Goal: Information Seeking & Learning: Learn about a topic

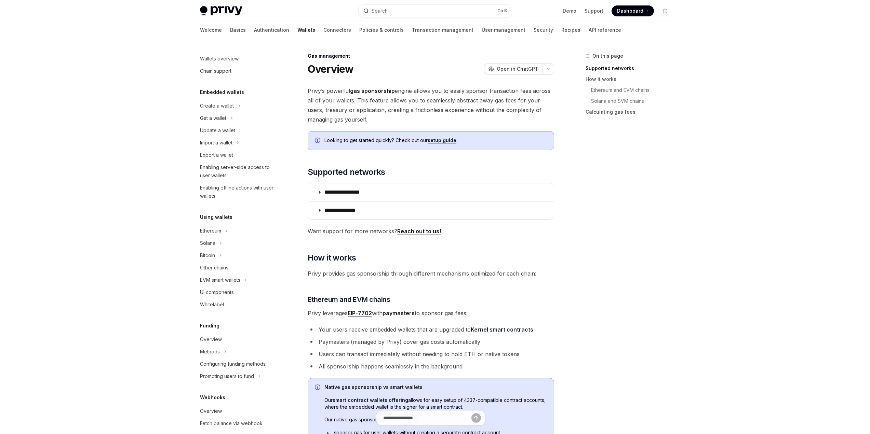
scroll to position [153, 0]
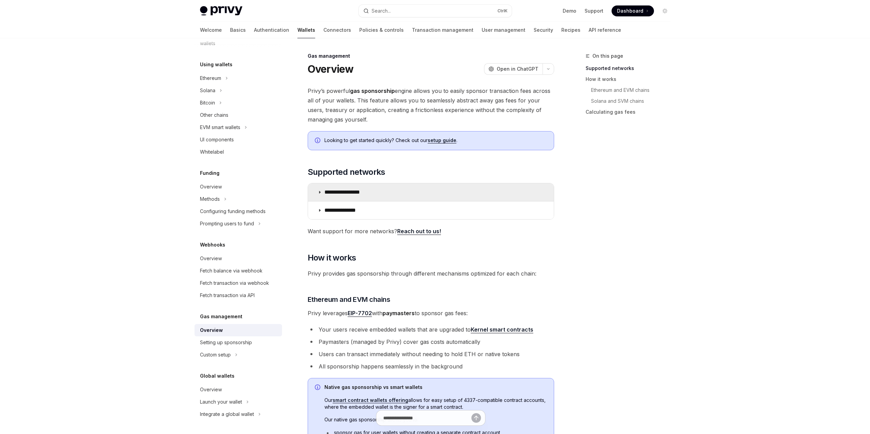
click at [489, 189] on summary "**********" at bounding box center [431, 193] width 246 height 18
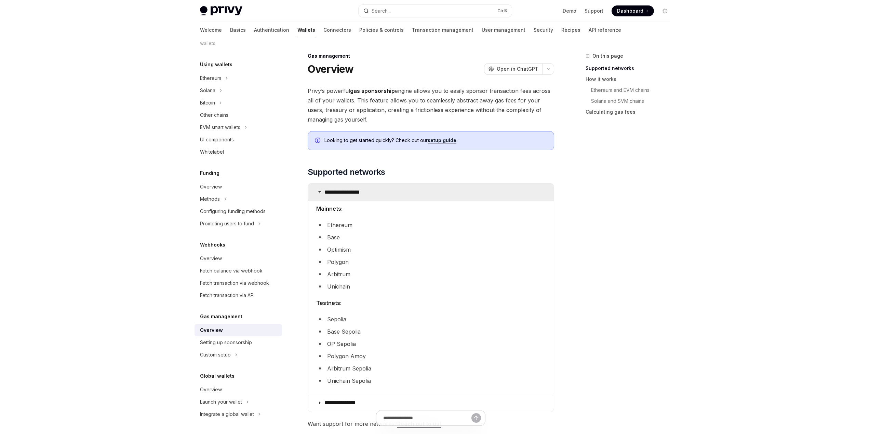
click at [489, 189] on summary "**********" at bounding box center [431, 193] width 246 height 18
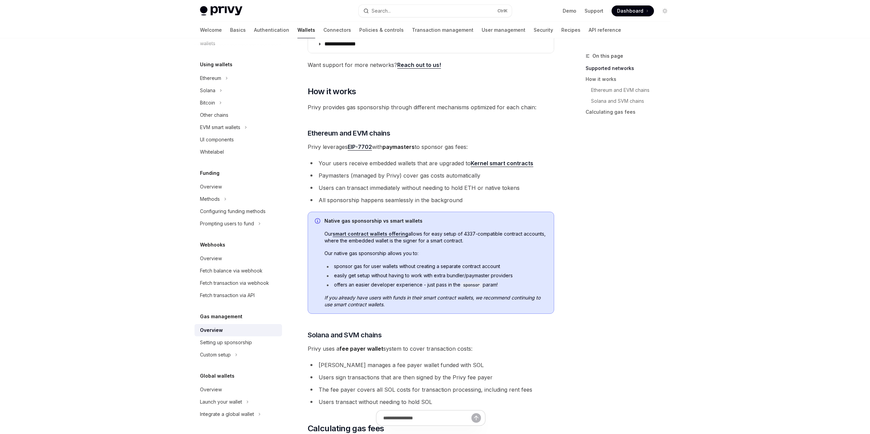
scroll to position [171, 0]
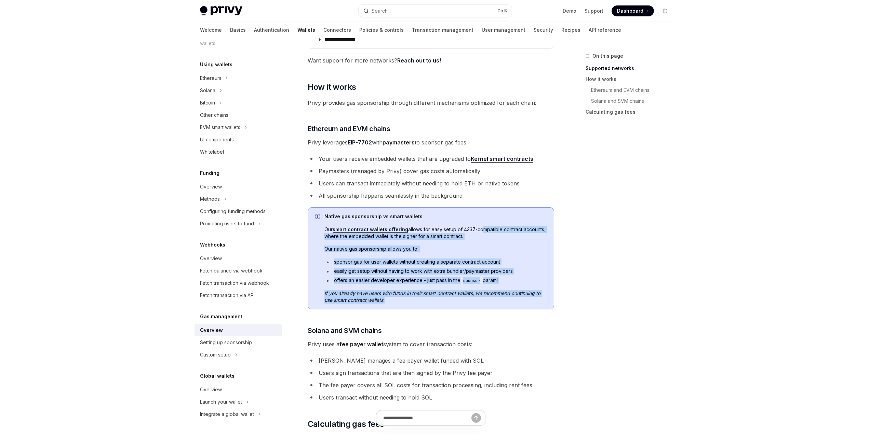
drag, startPoint x: 441, startPoint y: 296, endPoint x: 478, endPoint y: 223, distance: 81.5
click at [478, 223] on div "Native gas sponsorship vs smart wallets Our smart contract wallets offering all…" at bounding box center [431, 258] width 246 height 102
click at [478, 223] on div "Native gas sponsorship vs smart wallets Our smart contract wallets offering all…" at bounding box center [435, 258] width 222 height 91
drag, startPoint x: 478, startPoint y: 233, endPoint x: 481, endPoint y: 303, distance: 70.1
click at [481, 303] on div "Native gas sponsorship vs smart wallets Our smart contract wallets offering all…" at bounding box center [435, 258] width 222 height 91
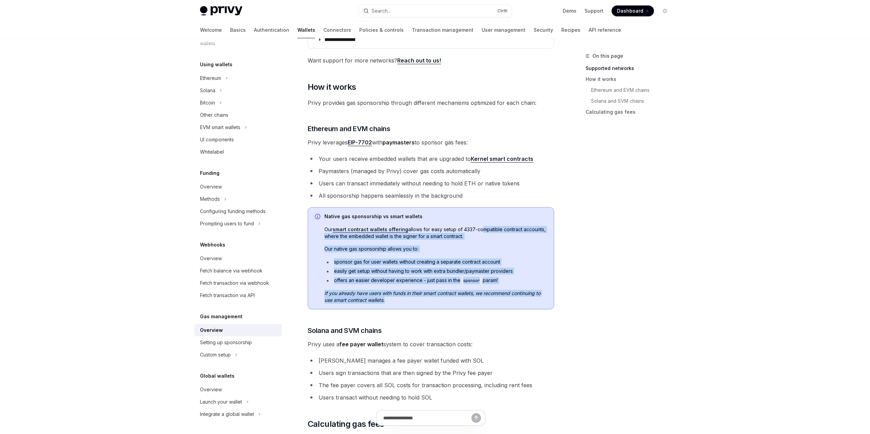
click at [481, 303] on span "If you already have users with funds in their smart contract wallets, we recomm…" at bounding box center [435, 297] width 222 height 14
drag, startPoint x: 481, startPoint y: 303, endPoint x: 476, endPoint y: 228, distance: 75.0
click at [476, 226] on div "Native gas sponsorship vs smart wallets Our smart contract wallets offering all…" at bounding box center [435, 258] width 222 height 91
click at [476, 230] on span "Our smart contract wallets offering allows for easy setup of 4337-compatible co…" at bounding box center [435, 233] width 222 height 14
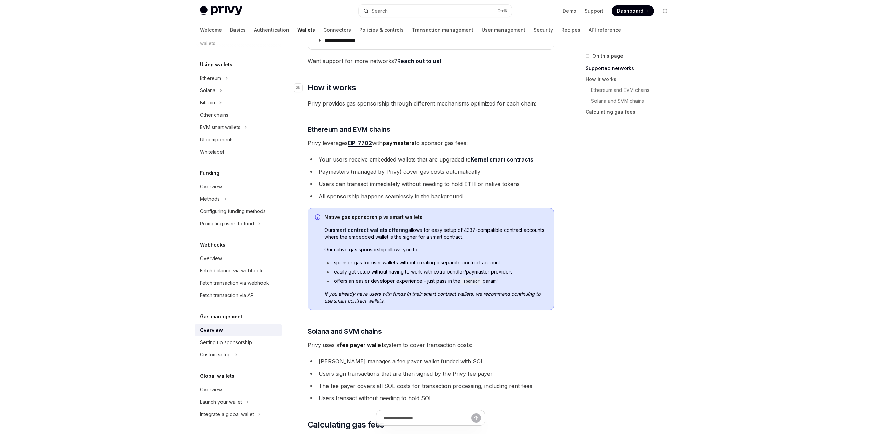
scroll to position [71, 0]
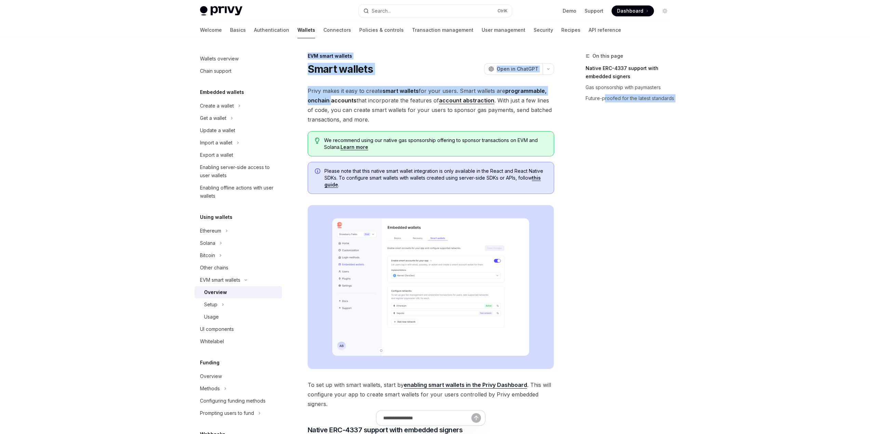
drag, startPoint x: 603, startPoint y: 196, endPoint x: 332, endPoint y: 99, distance: 287.8
click at [331, 99] on div "On this page Native ERC-4337 support with embedded signers Gas sponsorship with…" at bounding box center [434, 432] width 481 height 789
click at [647, 215] on div "On this page Native ERC-4337 support with embedded signers Gas sponsorship with…" at bounding box center [624, 243] width 104 height 382
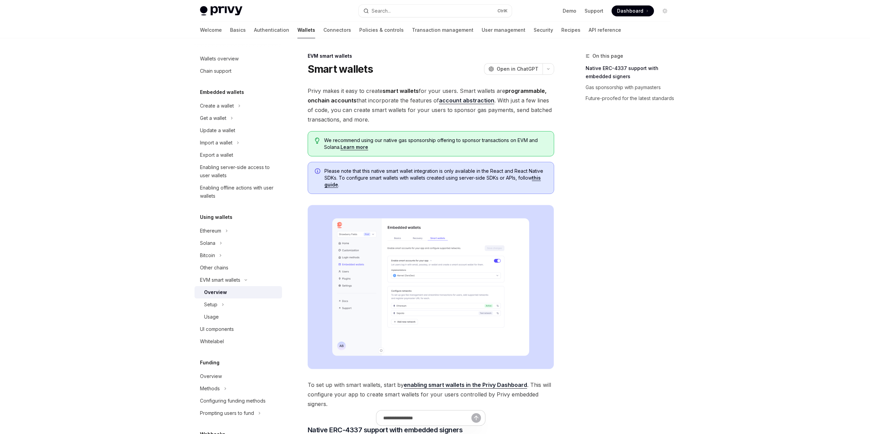
click at [458, 267] on img at bounding box center [431, 287] width 246 height 164
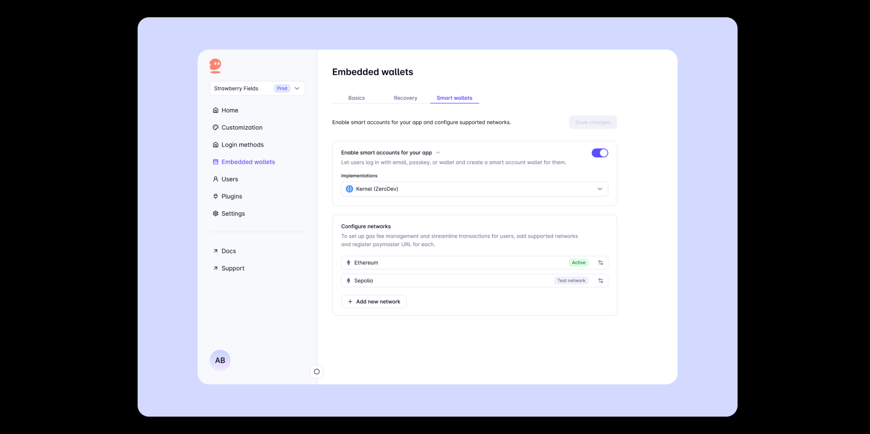
click at [573, 250] on img at bounding box center [437, 217] width 600 height 400
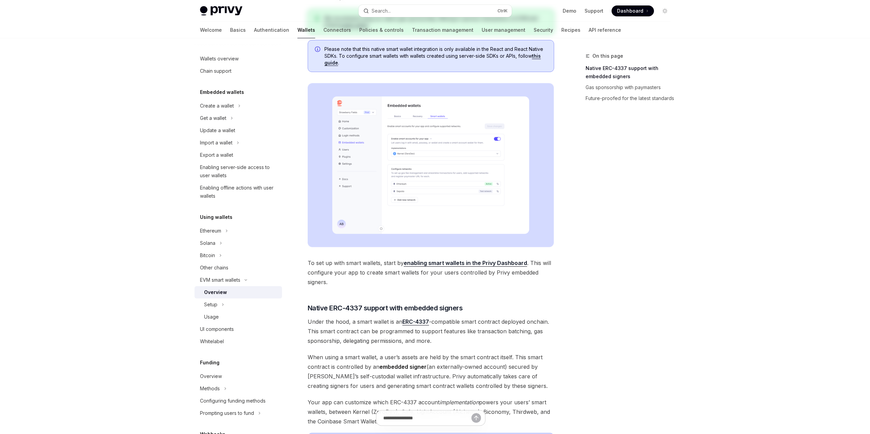
scroll to position [137, 0]
